Goal: Transaction & Acquisition: Purchase product/service

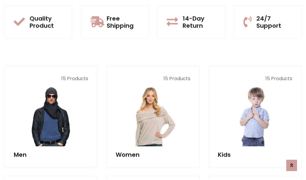
scroll to position [533, 0]
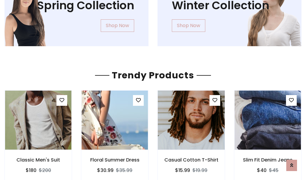
click at [191, 120] on img at bounding box center [190, 120] width 79 height 143
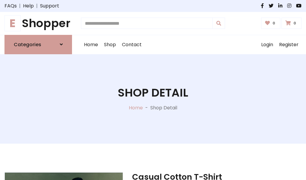
click at [38, 23] on h1 "E Shopper" at bounding box center [38, 23] width 68 height 13
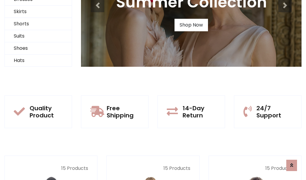
scroll to position [58, 0]
